Goal: Information Seeking & Learning: Learn about a topic

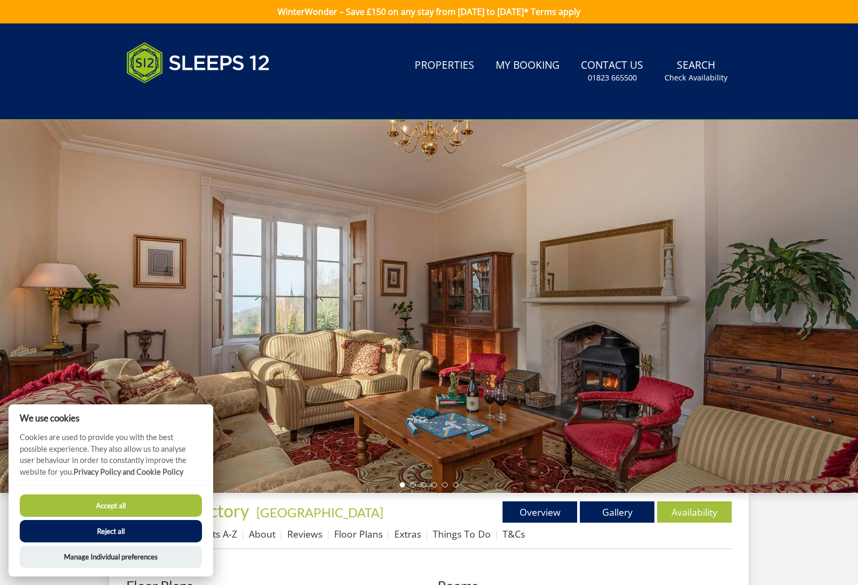
drag, startPoint x: 360, startPoint y: 533, endPoint x: 323, endPoint y: 523, distance: 38.0
click at [360, 533] on link "Floor Plans" at bounding box center [358, 534] width 48 height 13
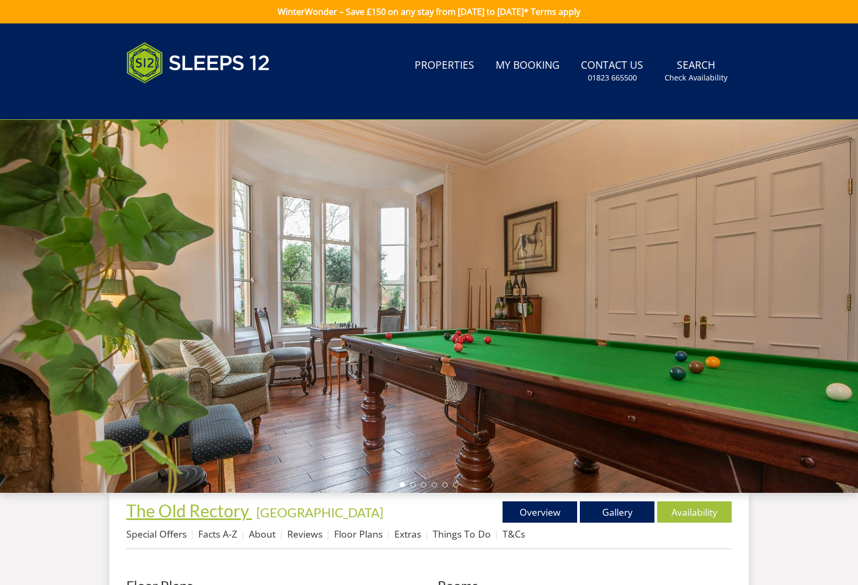
click at [149, 504] on span "The Old Rectory" at bounding box center [187, 510] width 123 height 21
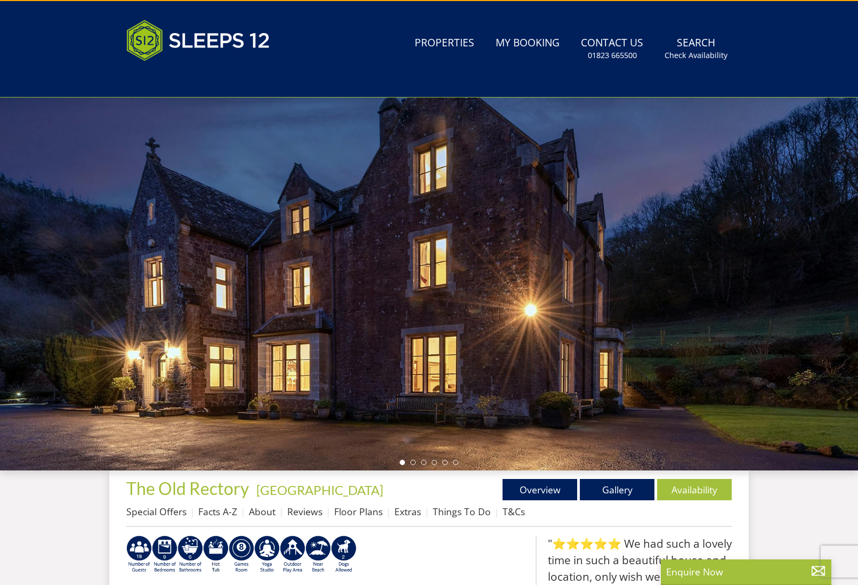
scroll to position [42, 0]
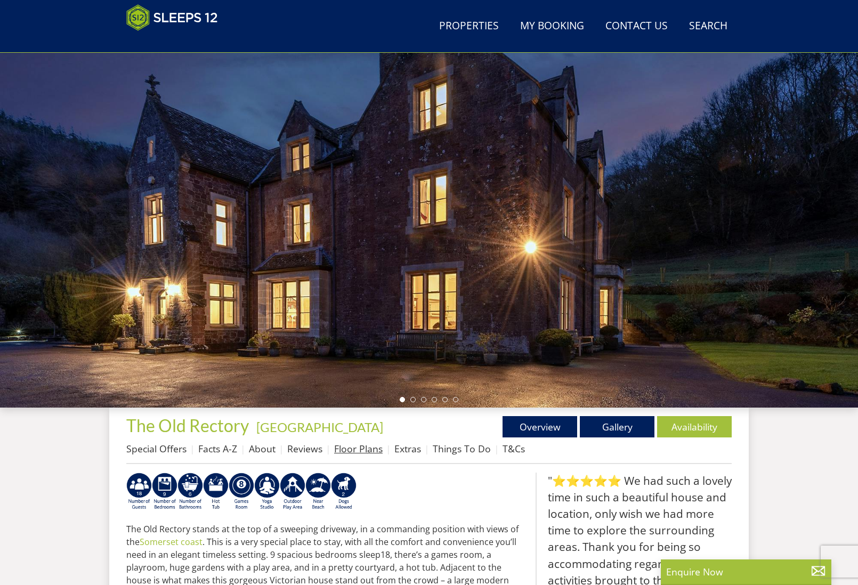
click at [345, 451] on link "Floor Plans" at bounding box center [358, 448] width 48 height 13
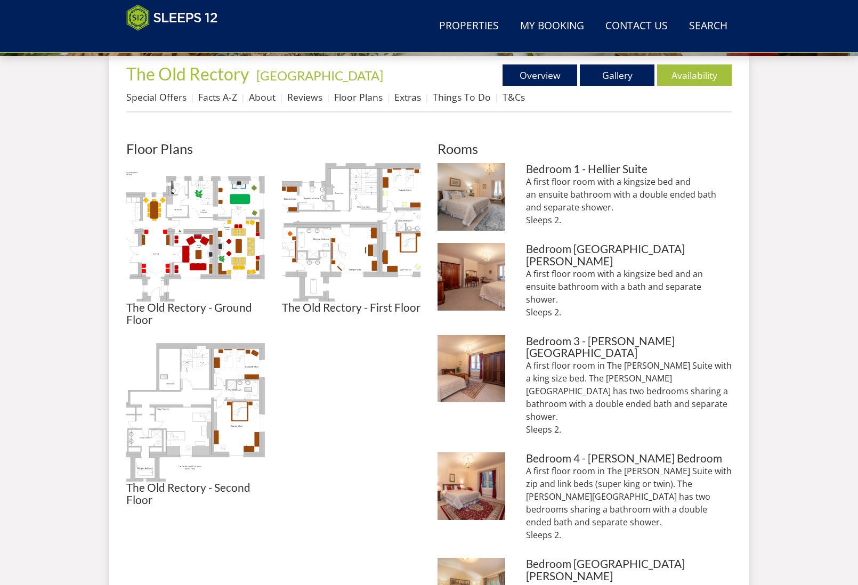
scroll to position [394, 0]
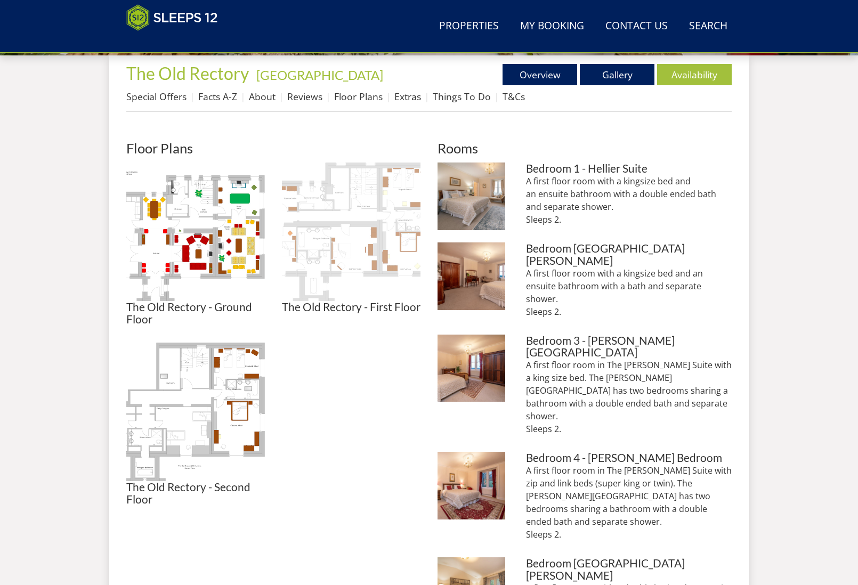
click at [365, 254] on img at bounding box center [351, 232] width 139 height 139
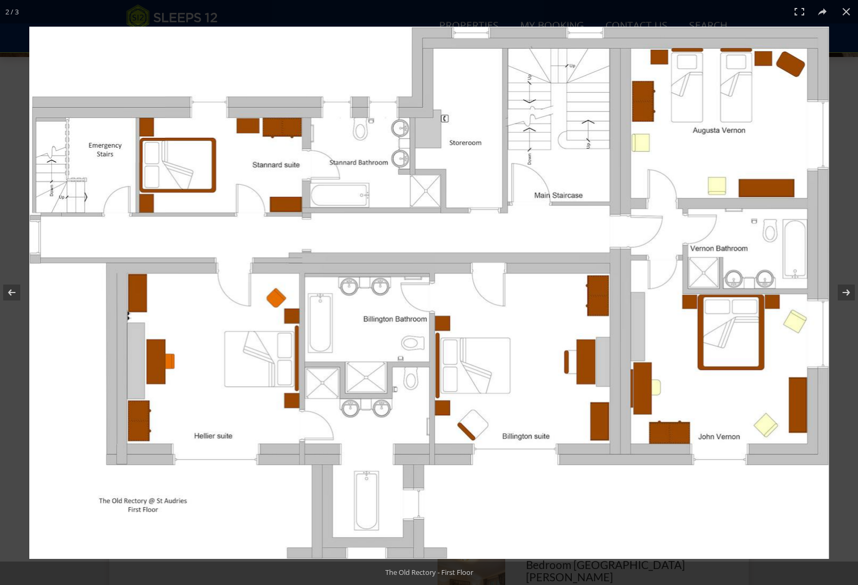
scroll to position [393, 0]
click at [845, 12] on button at bounding box center [846, 11] width 23 height 23
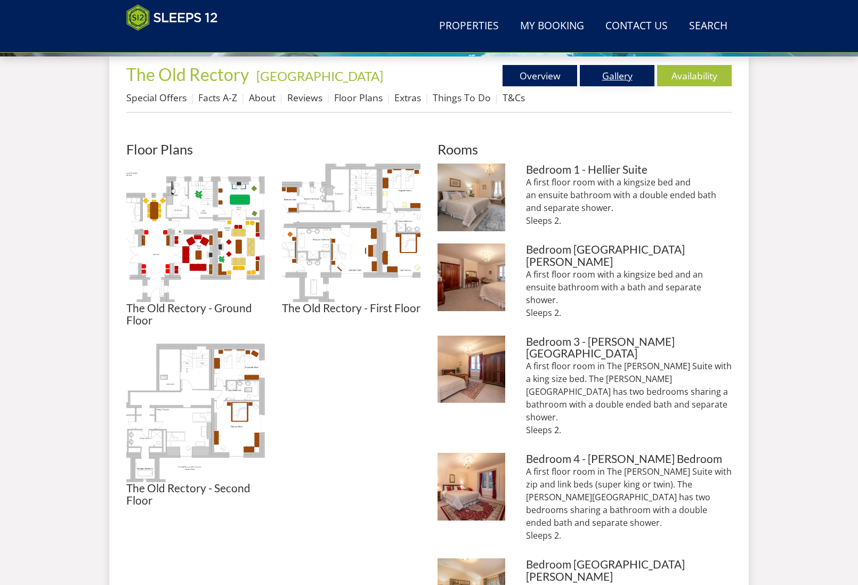
click at [606, 77] on link "Gallery" at bounding box center [617, 75] width 75 height 21
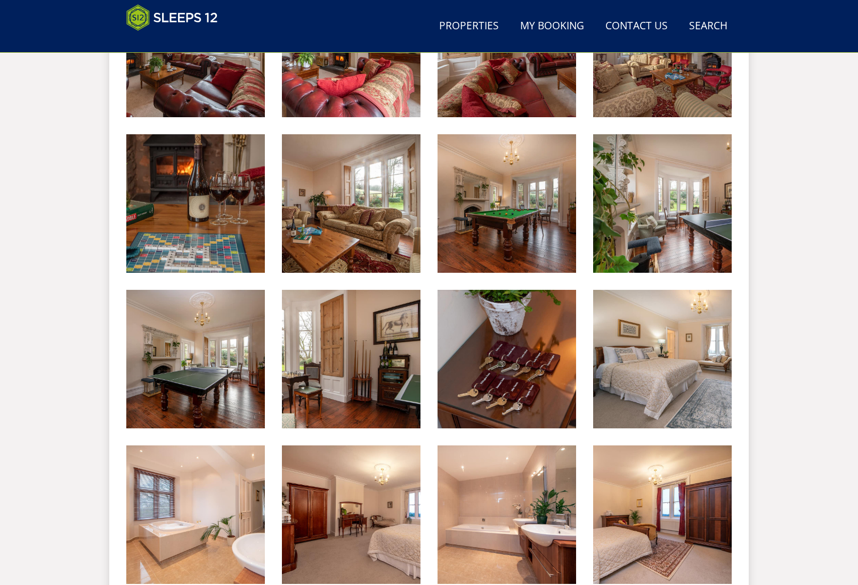
scroll to position [1020, 0]
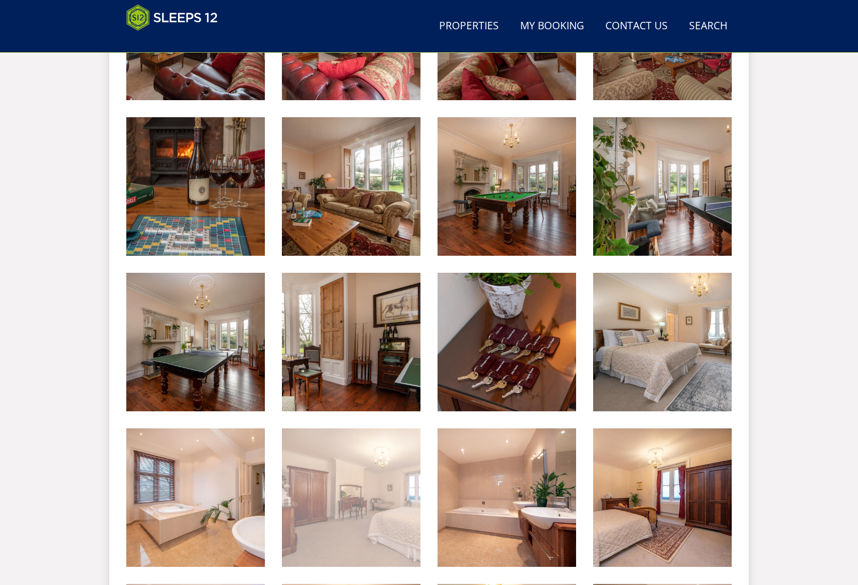
click at [380, 487] on img at bounding box center [351, 497] width 139 height 139
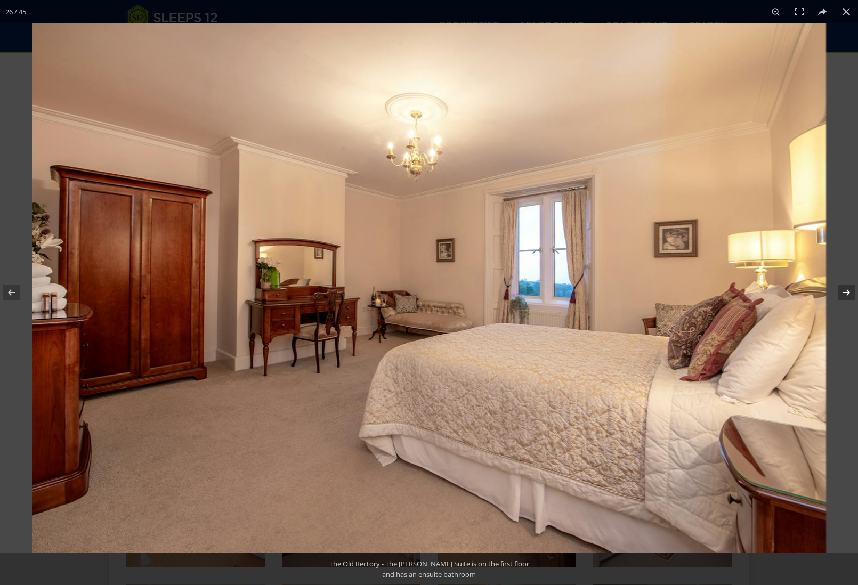
click at [845, 293] on button at bounding box center [839, 292] width 37 height 53
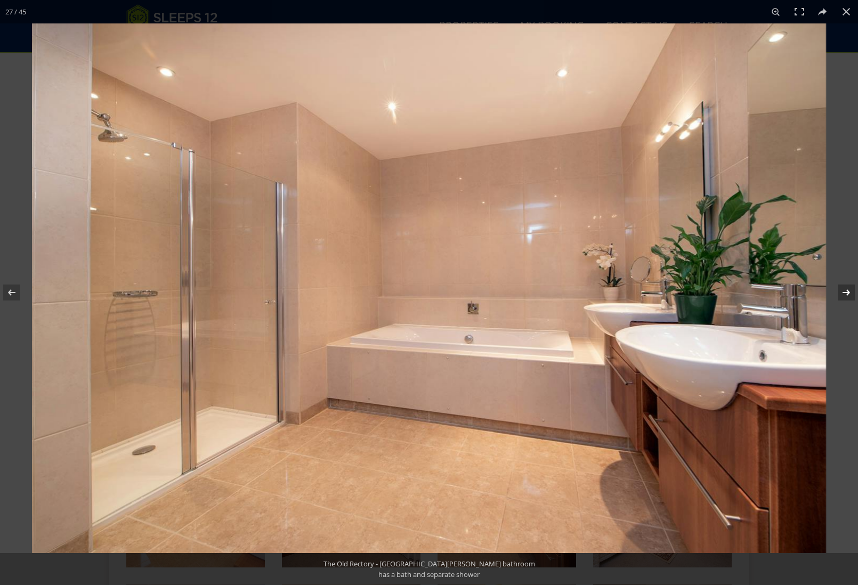
click at [845, 293] on button at bounding box center [839, 292] width 37 height 53
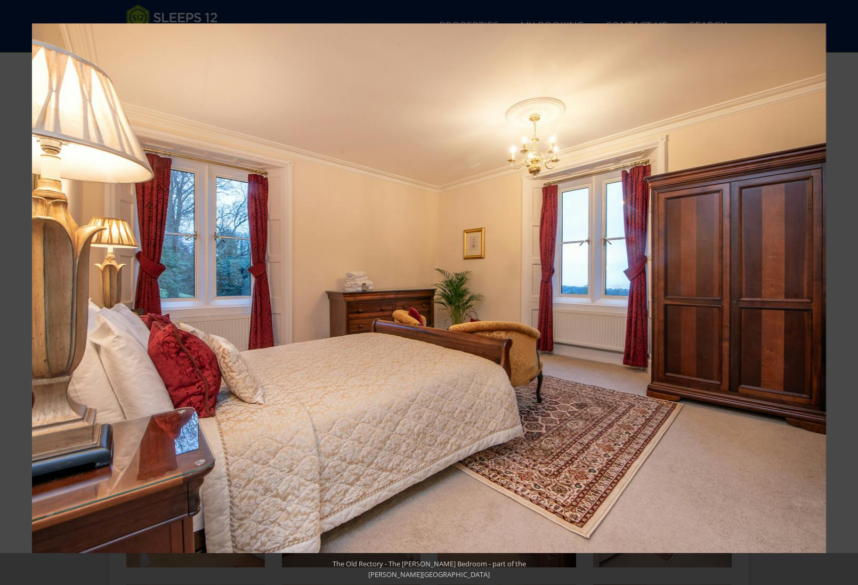
click at [844, 293] on button at bounding box center [839, 292] width 37 height 53
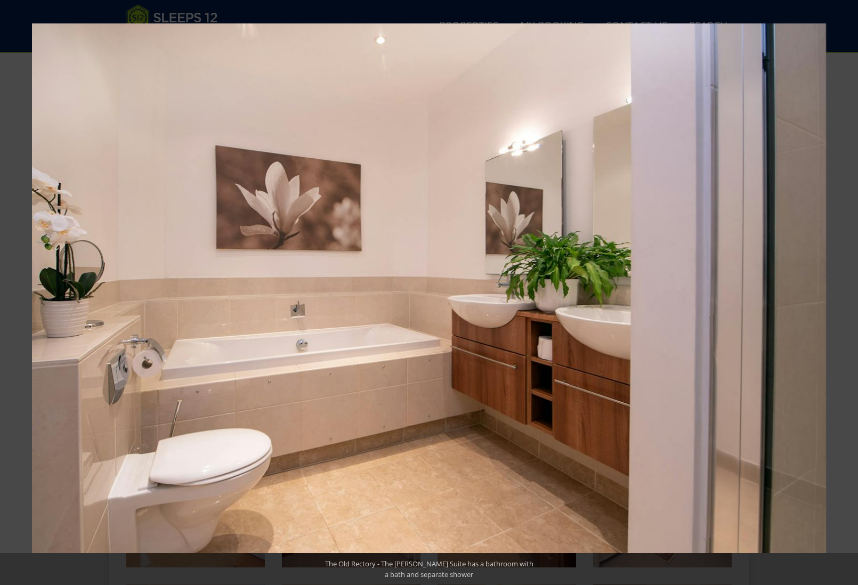
click at [844, 293] on button at bounding box center [839, 292] width 37 height 53
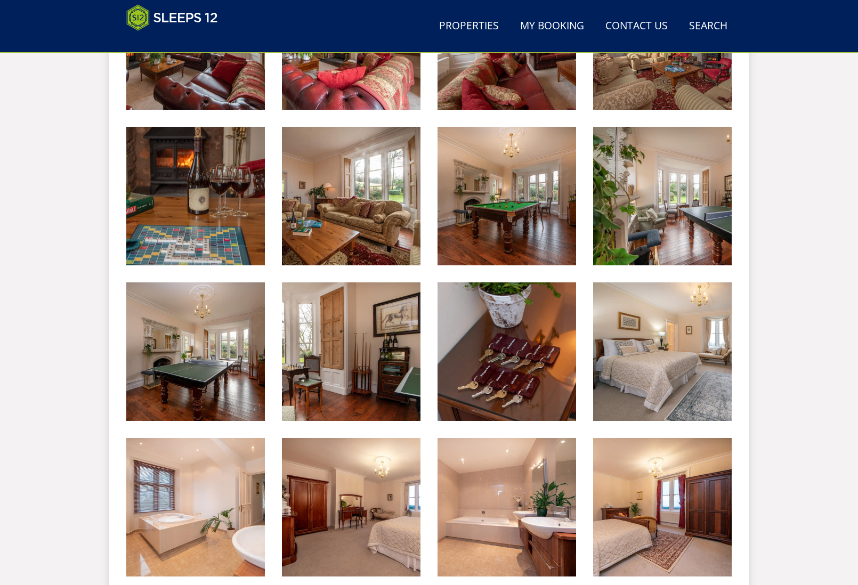
scroll to position [1008, 0]
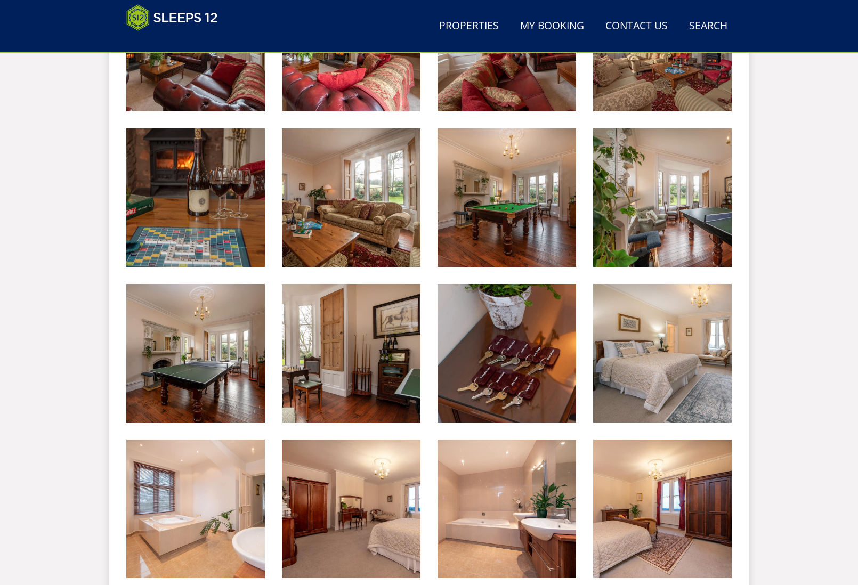
click at [833, 12] on header "Search Menu Properties My Booking Contact Us [PHONE_NUMBER] Search Check Availa…" at bounding box center [429, 26] width 858 height 53
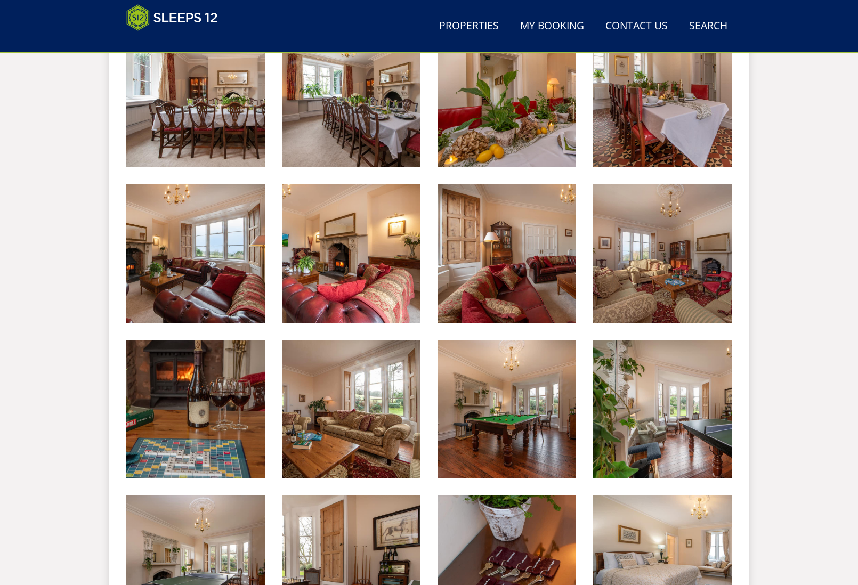
scroll to position [796, 0]
